Goal: Find specific page/section: Find specific page/section

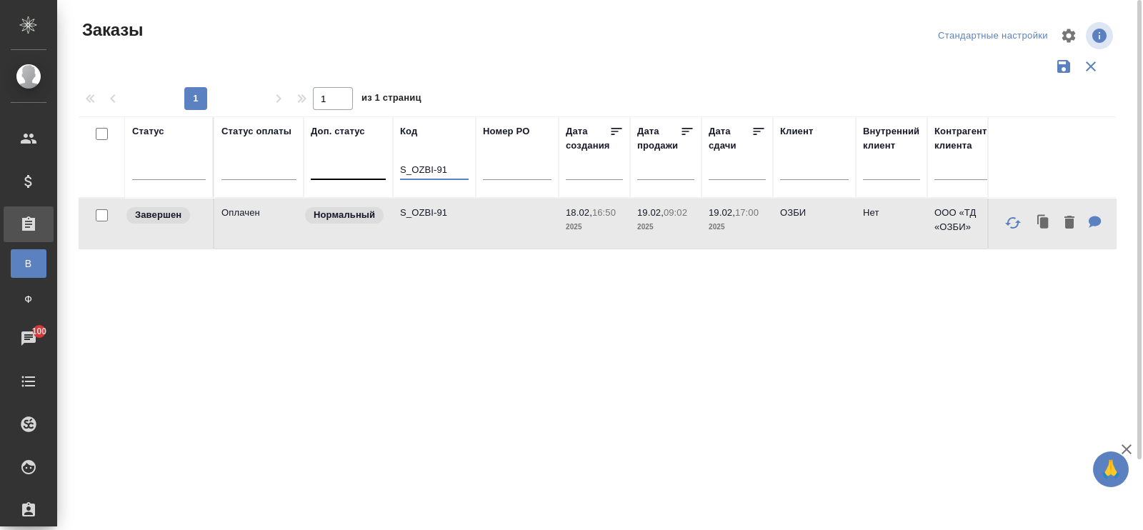
drag, startPoint x: 447, startPoint y: 169, endPoint x: 361, endPoint y: 165, distance: 85.9
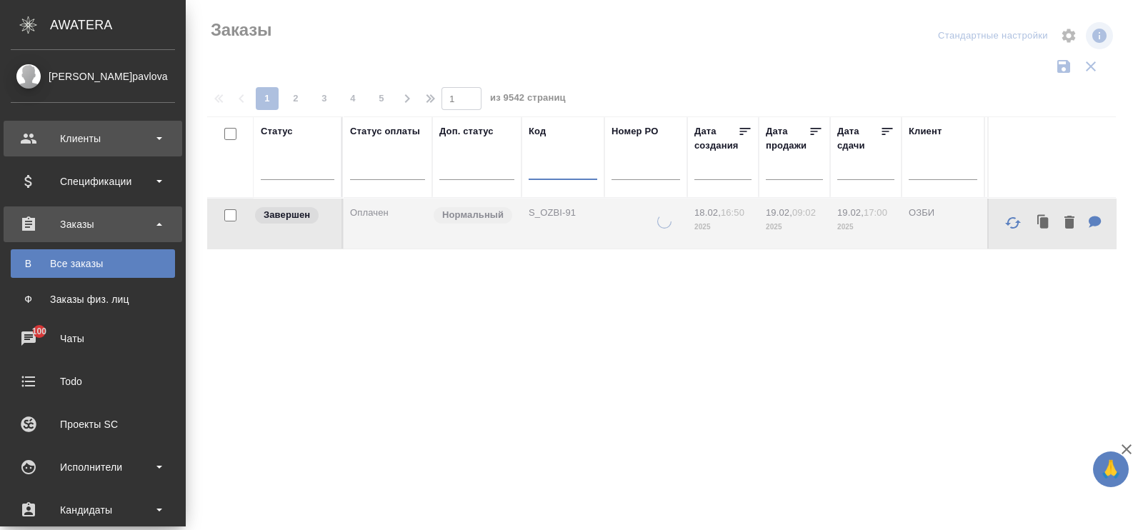
click at [86, 147] on div "Клиенты" at bounding box center [93, 138] width 164 height 21
click at [88, 142] on div "Клиенты" at bounding box center [93, 138] width 164 height 21
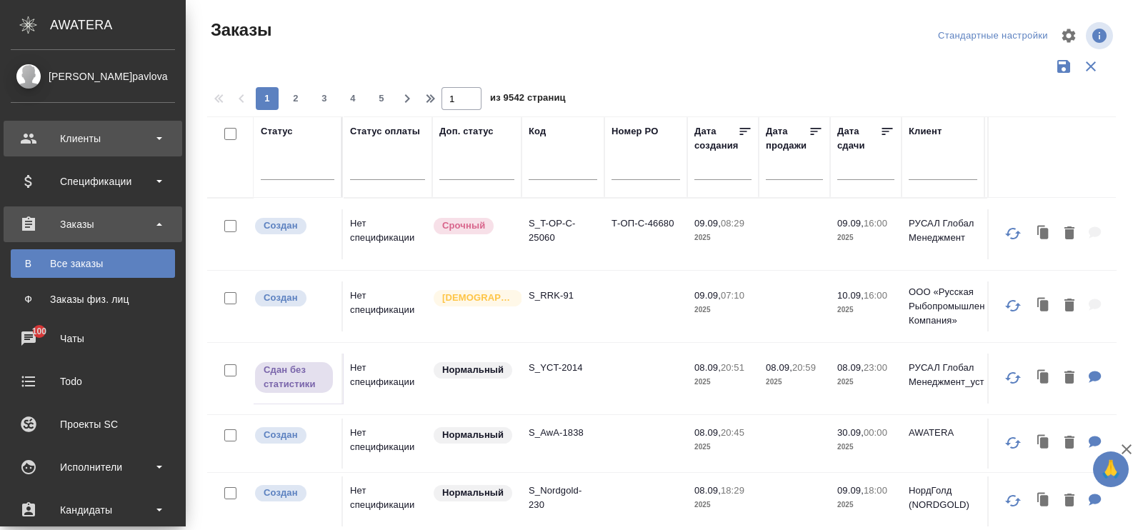
click at [89, 138] on div "Клиенты" at bounding box center [93, 138] width 164 height 21
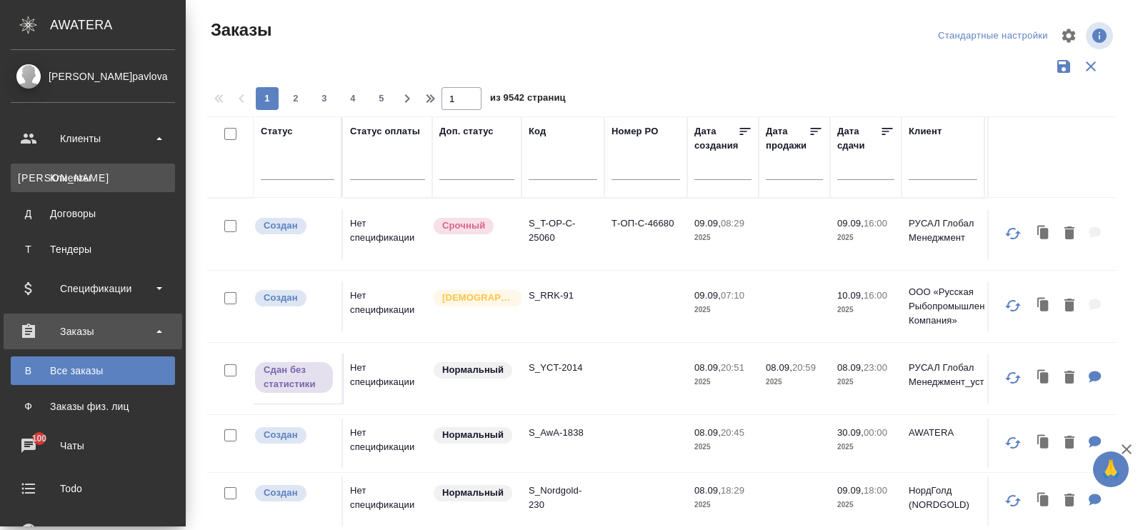
click at [71, 178] on div "Клиенты" at bounding box center [93, 178] width 150 height 14
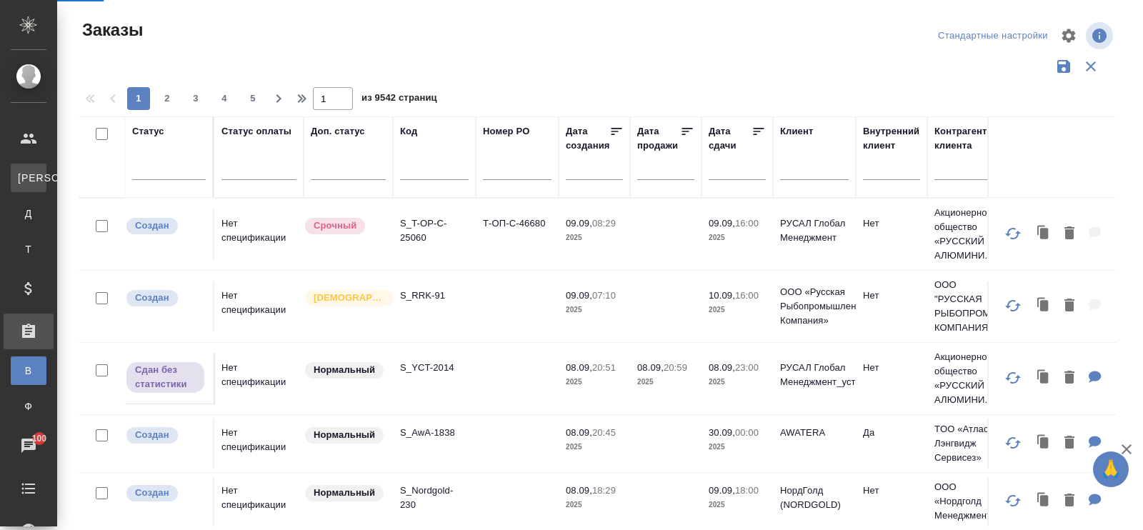
select select "RU"
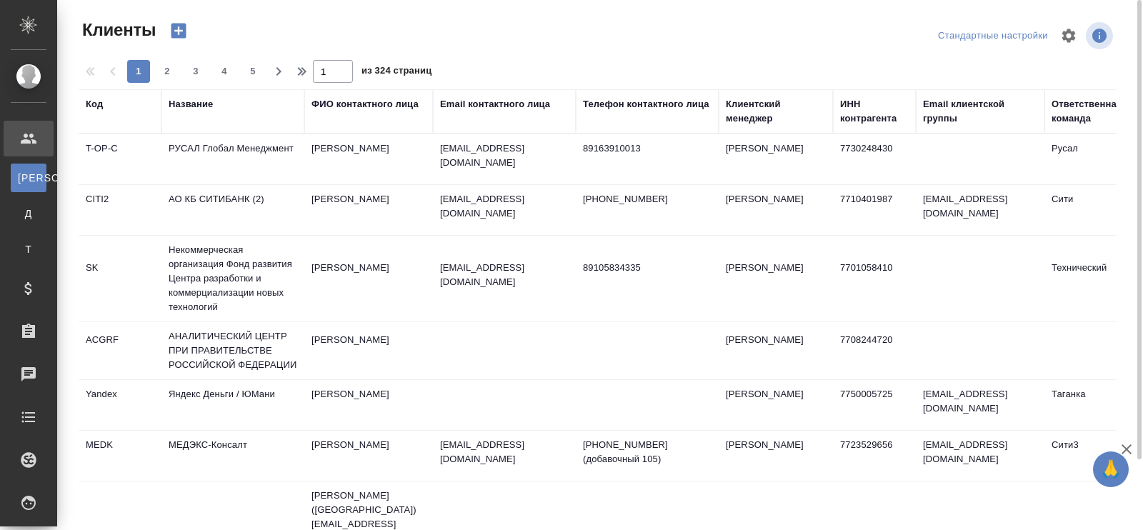
click at [186, 102] on div "Название" at bounding box center [191, 104] width 44 height 14
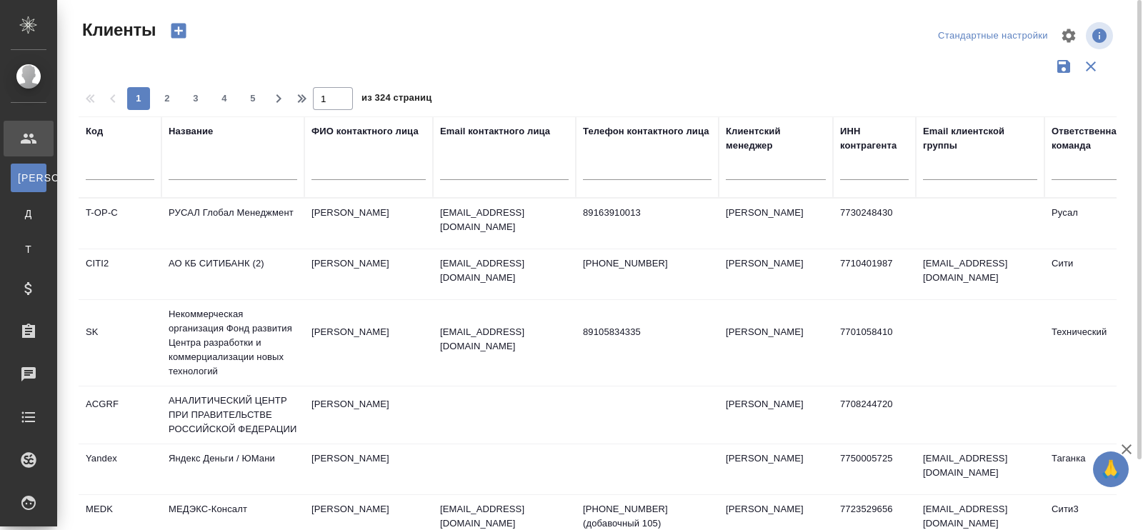
click at [175, 172] on input "text" at bounding box center [233, 171] width 129 height 18
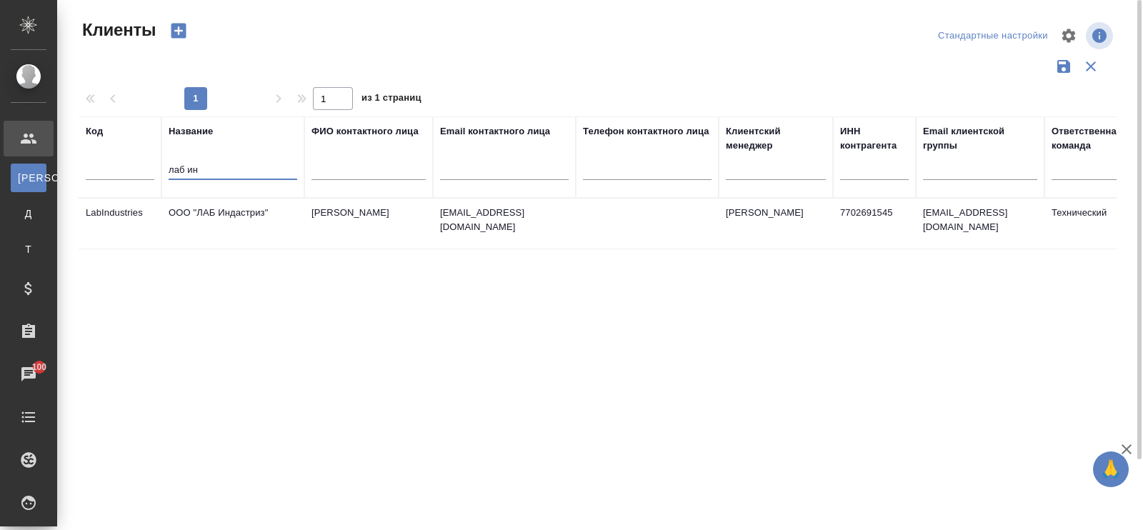
type input "лаб ин"
click at [257, 209] on td "ООО "ЛАБ Индастриз"" at bounding box center [233, 224] width 143 height 50
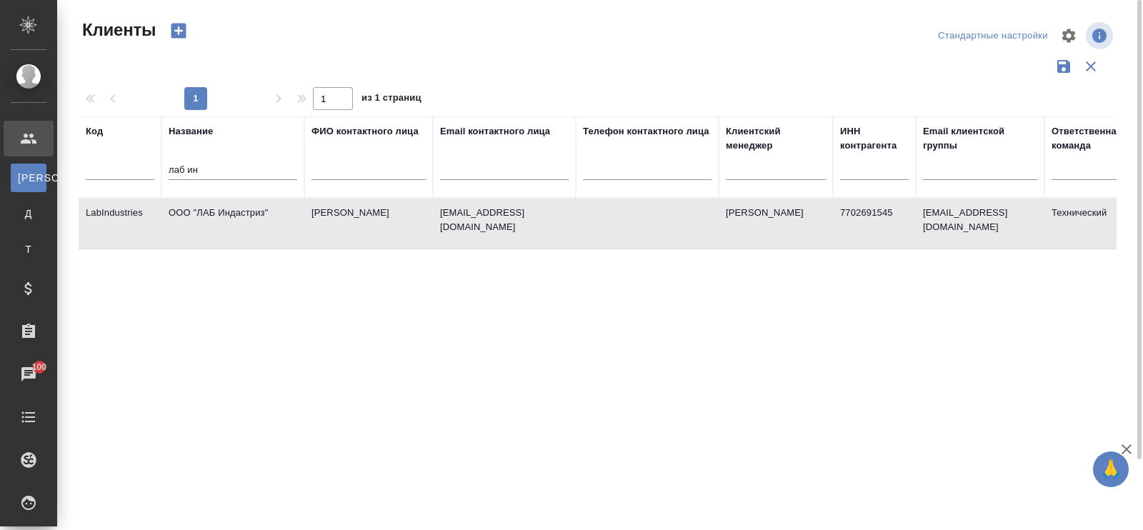
click at [257, 209] on td "ООО "ЛАБ Индастриз"" at bounding box center [233, 224] width 143 height 50
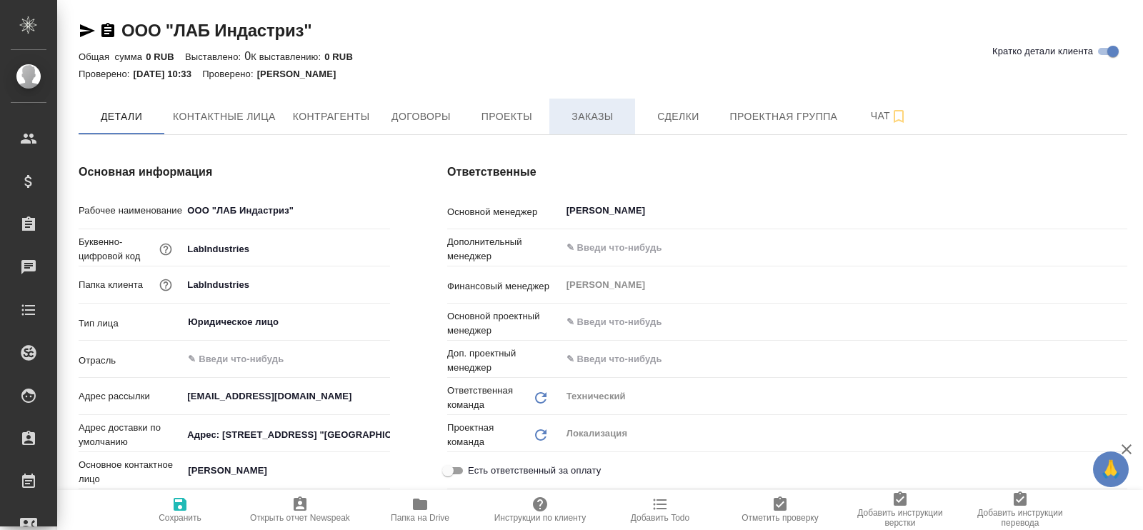
type textarea "x"
click at [595, 126] on button "Заказы" at bounding box center [593, 117] width 86 height 36
type textarea "x"
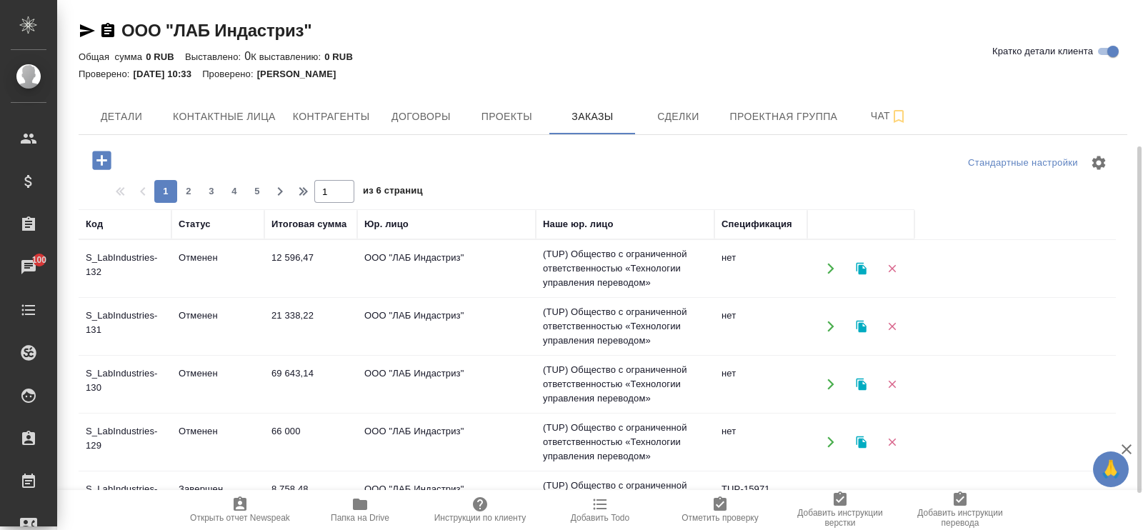
scroll to position [89, 0]
